Goal: Information Seeking & Learning: Learn about a topic

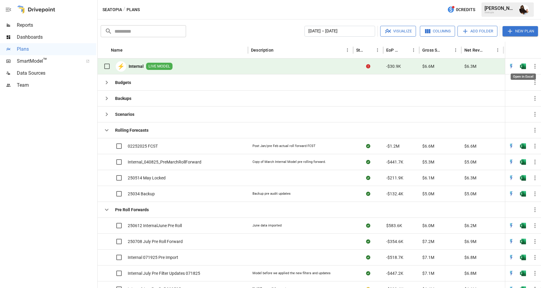
click at [524, 67] on img "Open in Excel" at bounding box center [523, 66] width 6 height 6
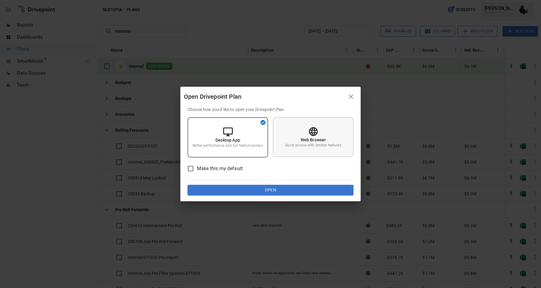
click at [318, 140] on p "Web Browser" at bounding box center [313, 140] width 26 height 6
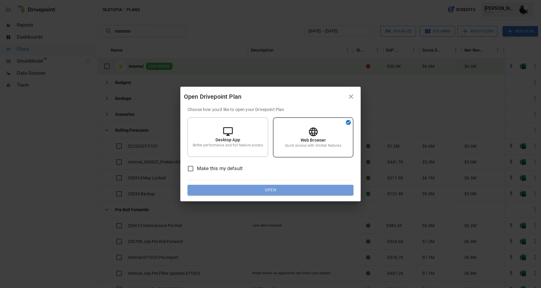
click at [287, 187] on button "Open" at bounding box center [270, 190] width 166 height 11
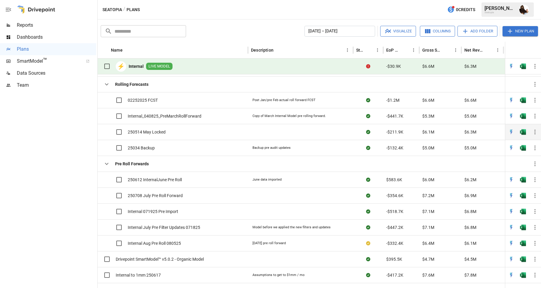
scroll to position [63, 0]
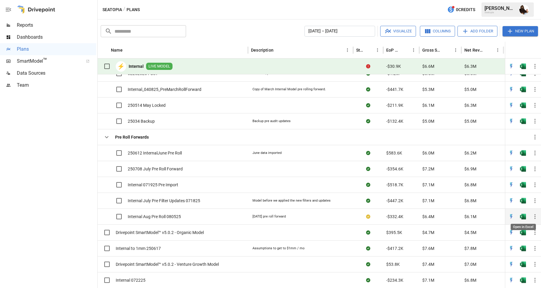
click at [520, 77] on img "Open in Excel" at bounding box center [523, 74] width 6 height 6
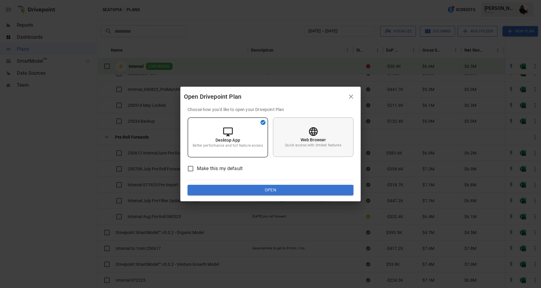
click at [292, 141] on div "Web Browser Quick access with limited features" at bounding box center [313, 137] width 81 height 40
click at [265, 193] on button "Open" at bounding box center [270, 190] width 166 height 11
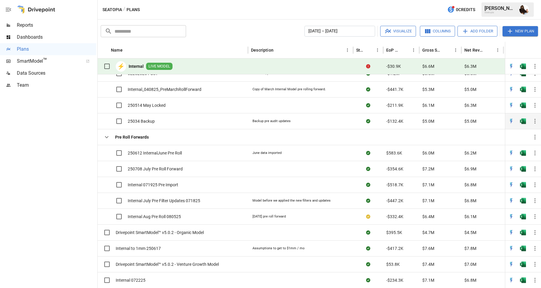
scroll to position [0, 0]
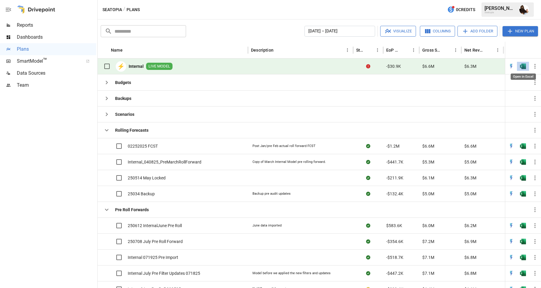
click at [522, 65] on img "Open in Excel" at bounding box center [523, 66] width 6 height 6
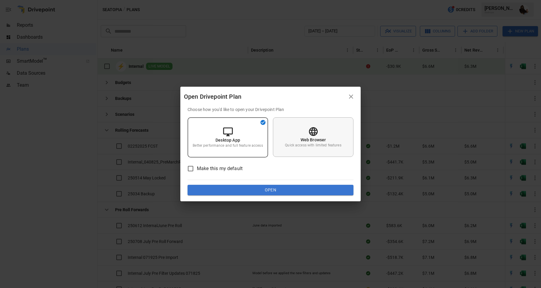
click at [334, 135] on div "Web Browser Quick access with limited features" at bounding box center [313, 137] width 81 height 40
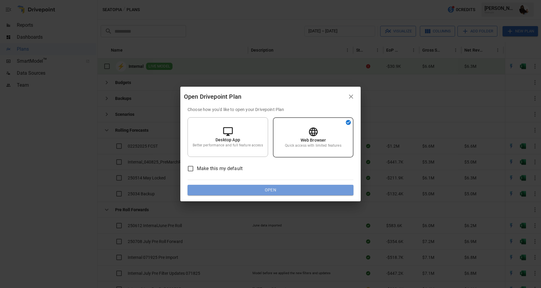
click at [289, 190] on button "Open" at bounding box center [270, 190] width 166 height 11
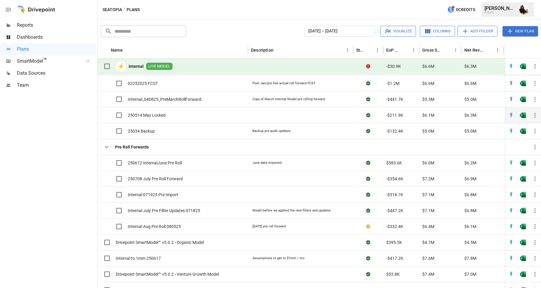
scroll to position [63, 0]
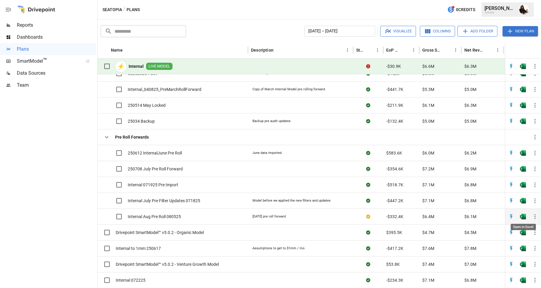
click at [524, 77] on img "Open in Excel" at bounding box center [523, 74] width 6 height 6
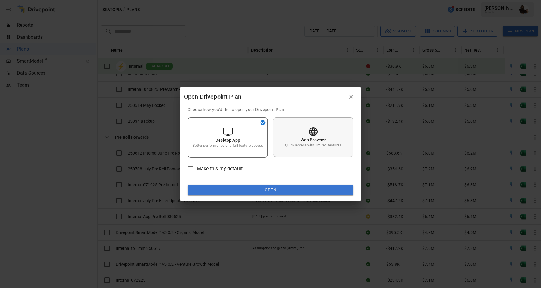
click at [320, 144] on p "Quick access with limited features" at bounding box center [313, 145] width 56 height 5
click at [284, 196] on div "Choose how you'd like to open your Drivepoint Plan Desktop App Better performan…" at bounding box center [270, 154] width 180 height 95
click at [283, 193] on button "Open" at bounding box center [270, 190] width 166 height 11
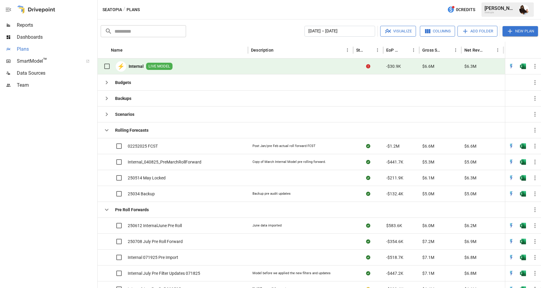
scroll to position [54, 0]
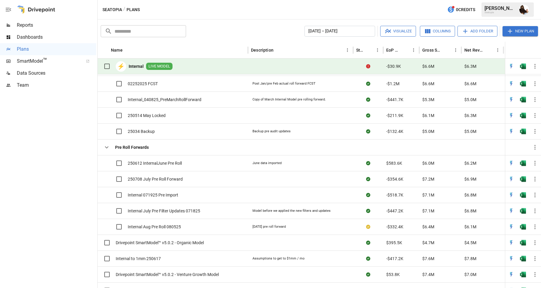
click at [24, 27] on span "Reports" at bounding box center [56, 25] width 79 height 7
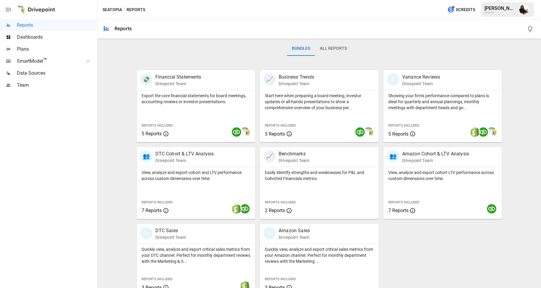
scroll to position [100, 0]
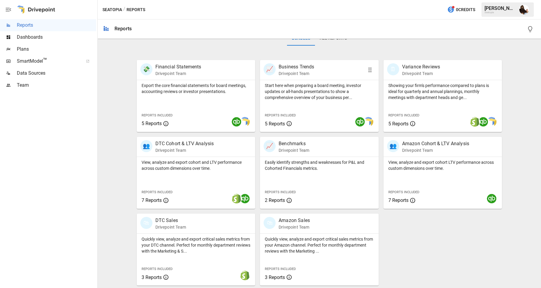
click at [287, 76] on p "Drivepoint Team" at bounding box center [295, 74] width 35 height 6
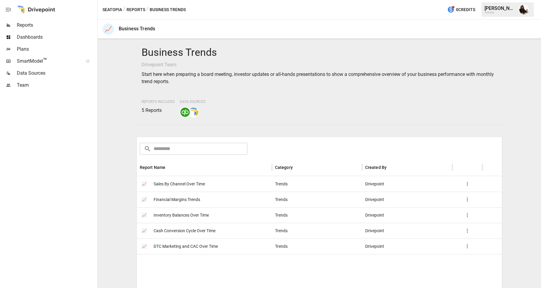
click at [178, 201] on span "Financial Margins Trends" at bounding box center [176, 199] width 47 height 15
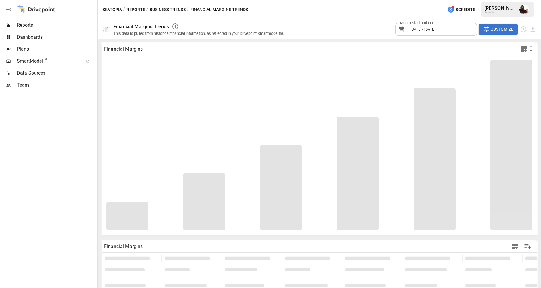
click at [430, 31] on span "January 2022 - December 2023" at bounding box center [422, 29] width 25 height 5
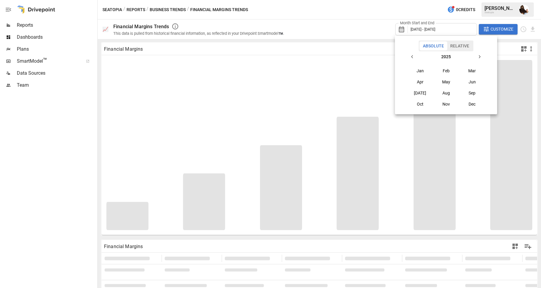
click at [466, 49] on button "Relative" at bounding box center [460, 45] width 26 height 9
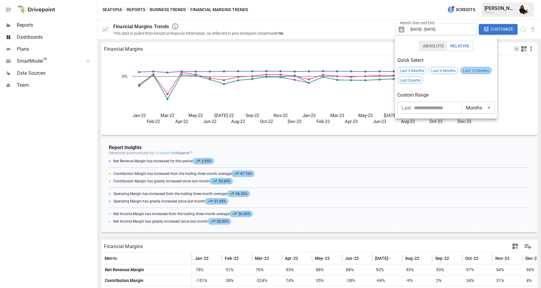
click at [470, 69] on span "Last 12 Months" at bounding box center [475, 70] width 31 height 5
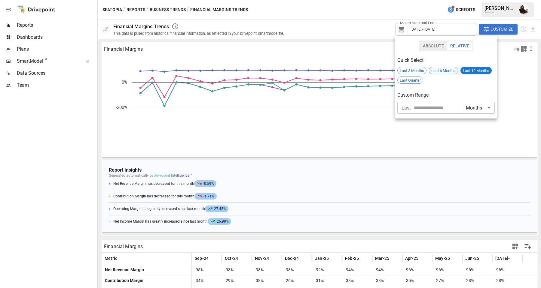
click at [439, 69] on span "Last 6 Months" at bounding box center [443, 70] width 29 height 5
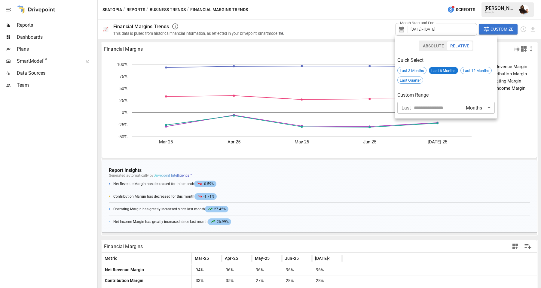
click at [351, 86] on div at bounding box center [270, 144] width 541 height 288
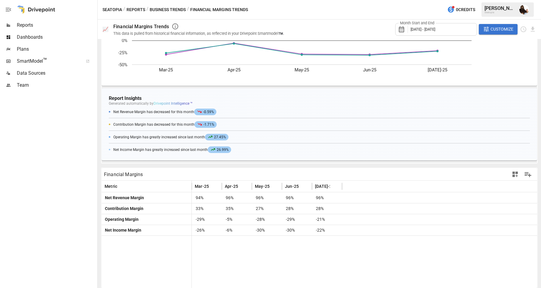
scroll to position [76, 0]
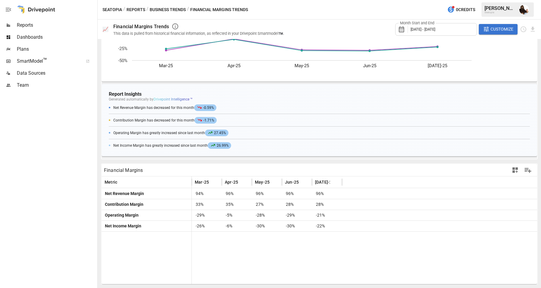
click at [216, 135] on span "27.45%" at bounding box center [216, 133] width 23 height 7
click at [217, 132] on span "27.45%" at bounding box center [216, 133] width 23 height 7
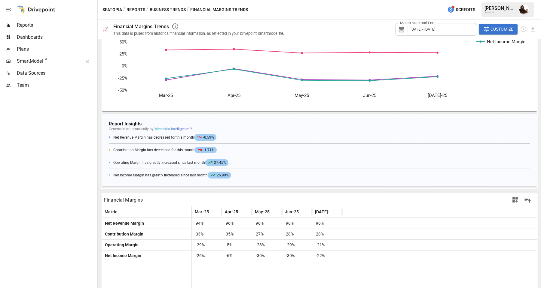
scroll to position [0, 0]
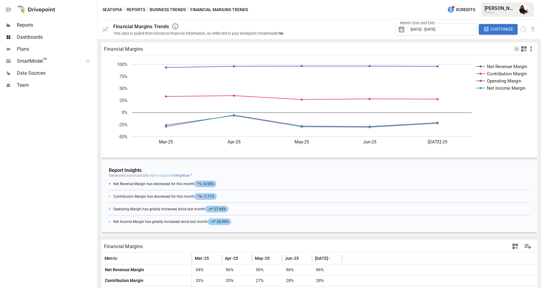
click at [274, 8] on div "Seatopia / Reports / Business Trends / Financial Margins Trends 0 Credits Ryan …" at bounding box center [319, 9] width 443 height 19
click at [23, 22] on span "Reports" at bounding box center [56, 25] width 79 height 7
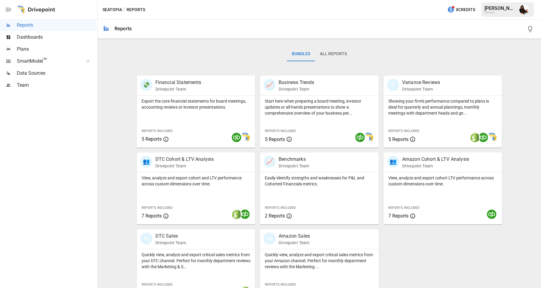
scroll to position [93, 0]
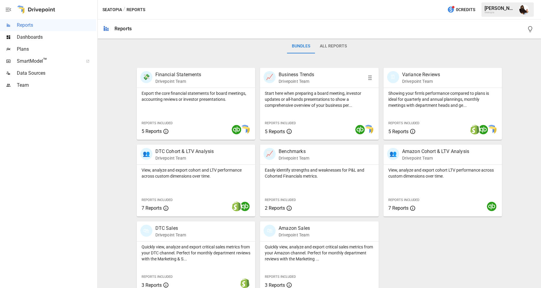
click at [299, 99] on p "Start here when preparing a board meeting, investor updates or all-hands presen…" at bounding box center [319, 99] width 109 height 18
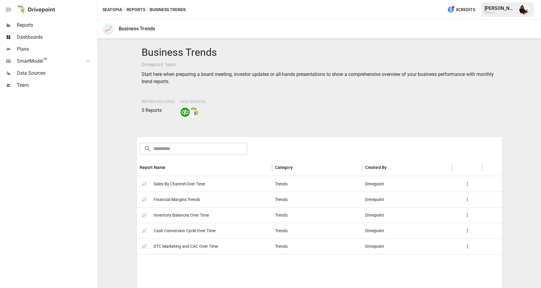
click at [166, 216] on span "Inventory Balances Over Time" at bounding box center [180, 215] width 55 height 15
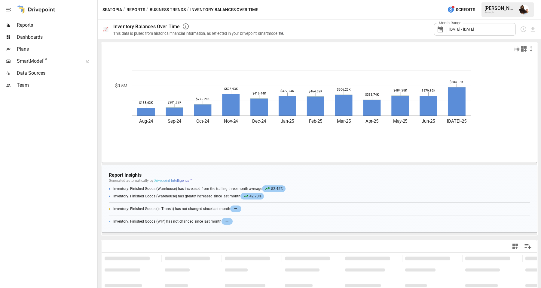
click at [466, 31] on span "August 2024 - July 2025" at bounding box center [461, 29] width 25 height 5
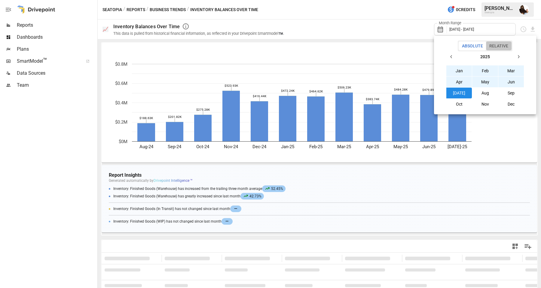
click at [497, 50] on button "Relative" at bounding box center [499, 45] width 26 height 9
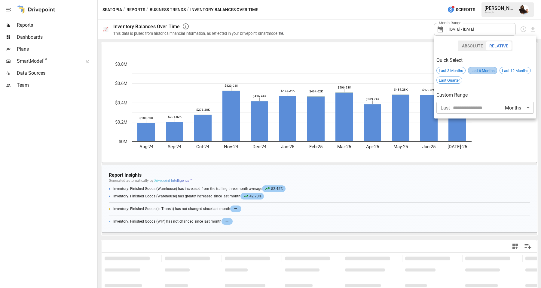
click at [485, 73] on div "Last 6 Months" at bounding box center [482, 70] width 29 height 7
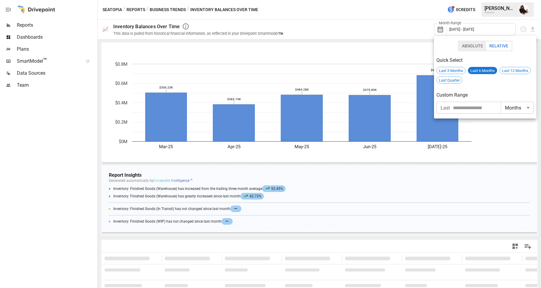
click at [439, 177] on div at bounding box center [270, 144] width 541 height 288
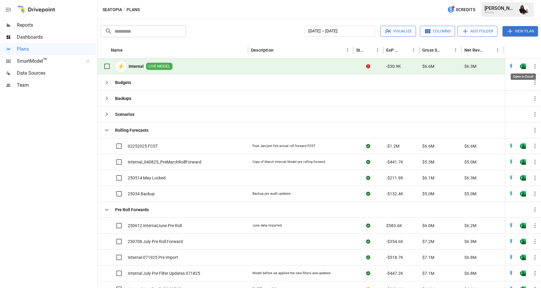
click at [522, 67] on img "Open in Excel" at bounding box center [523, 66] width 6 height 6
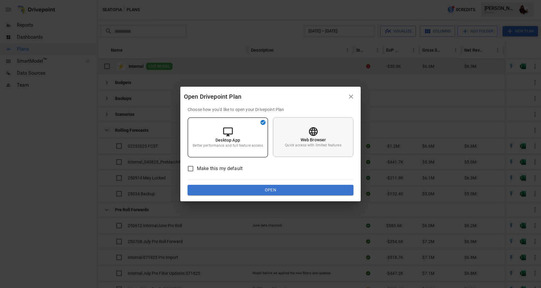
click at [309, 140] on p "Web Browser" at bounding box center [313, 140] width 26 height 6
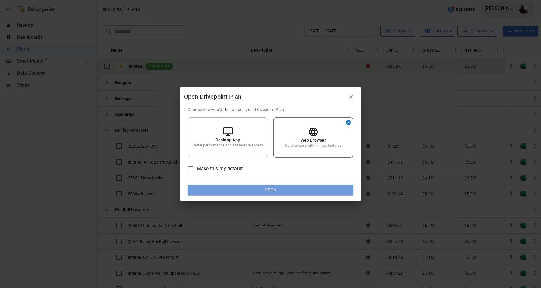
click at [267, 190] on button "Open" at bounding box center [270, 190] width 166 height 11
